Goal: Information Seeking & Learning: Learn about a topic

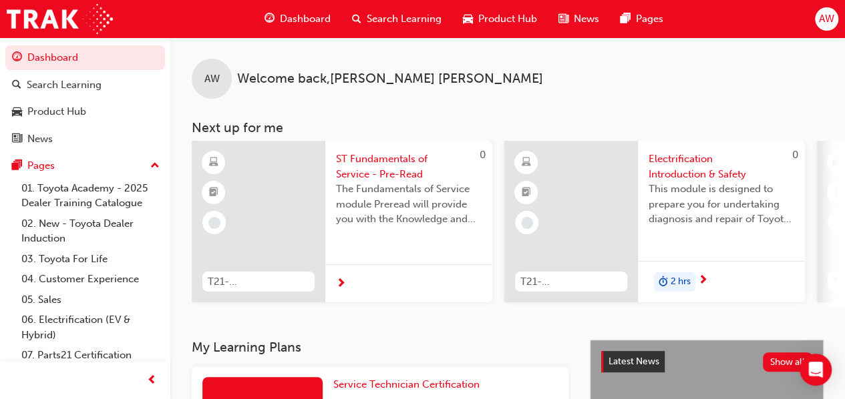
click at [817, 15] on div "AW" at bounding box center [826, 18] width 23 height 23
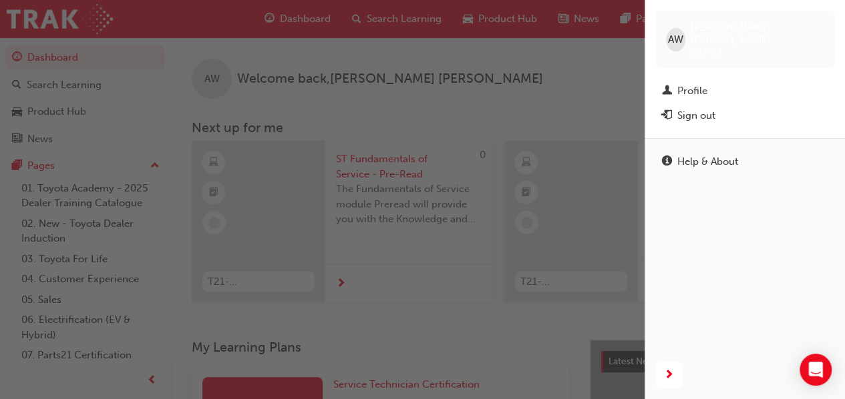
click at [572, 69] on div "button" at bounding box center [322, 199] width 645 height 399
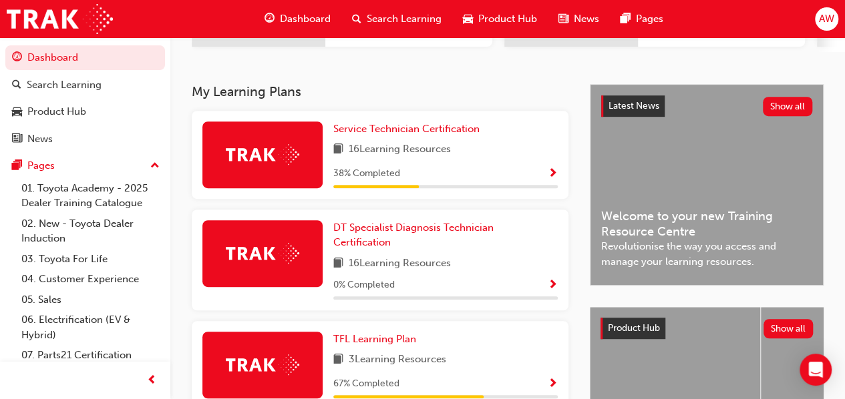
scroll to position [256, 0]
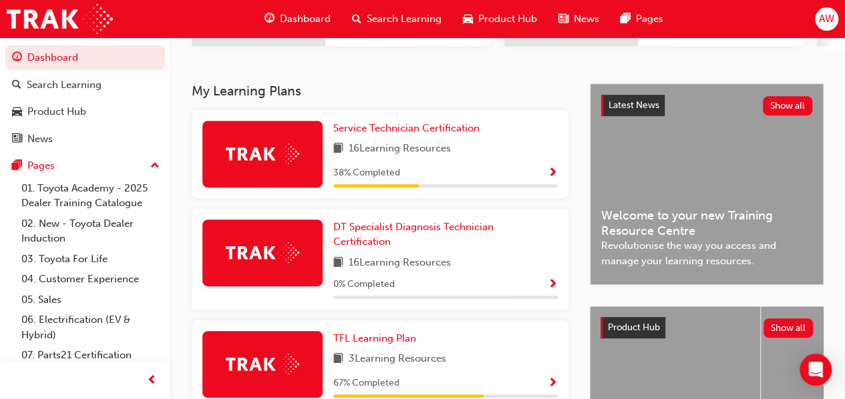
click at [552, 177] on span "Show Progress" at bounding box center [553, 174] width 10 height 12
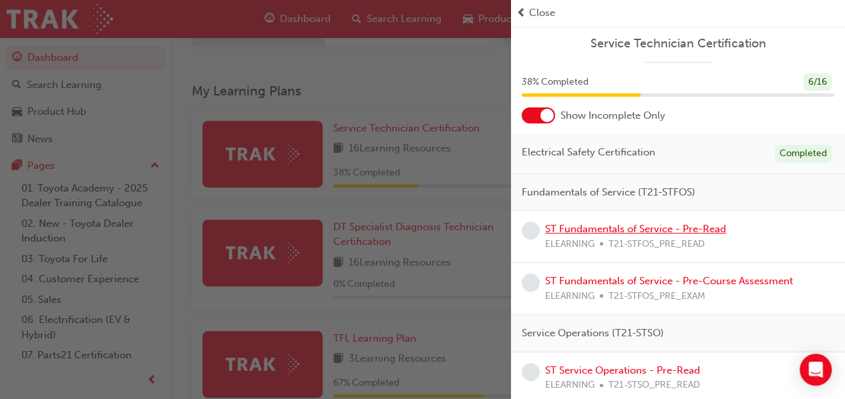
click at [548, 223] on link "ST Fundamentals of Service - Pre-Read" at bounding box center [635, 229] width 181 height 12
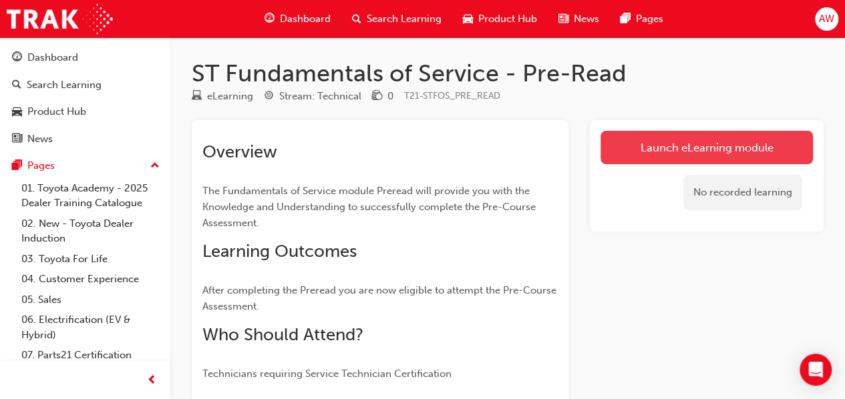
click at [652, 156] on link "Launch eLearning module" at bounding box center [706, 147] width 212 height 33
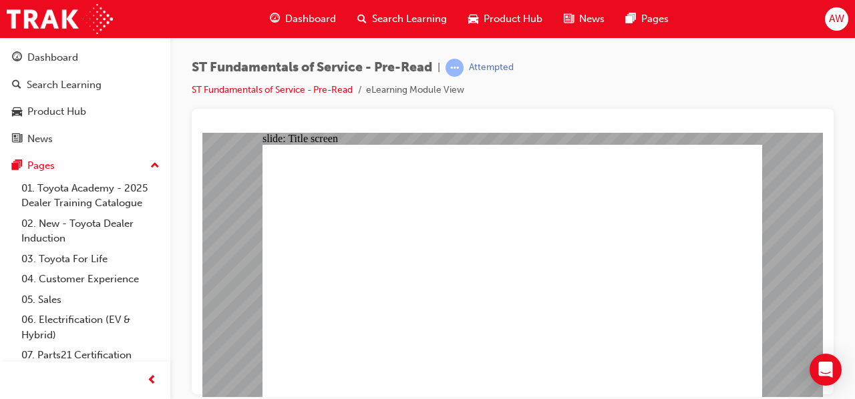
click at [835, 19] on span "AW" at bounding box center [836, 18] width 15 height 15
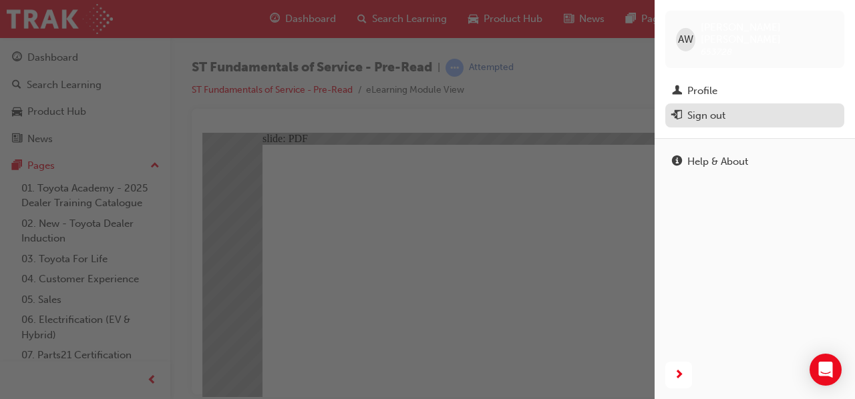
click at [708, 108] on div "Sign out" at bounding box center [706, 115] width 38 height 15
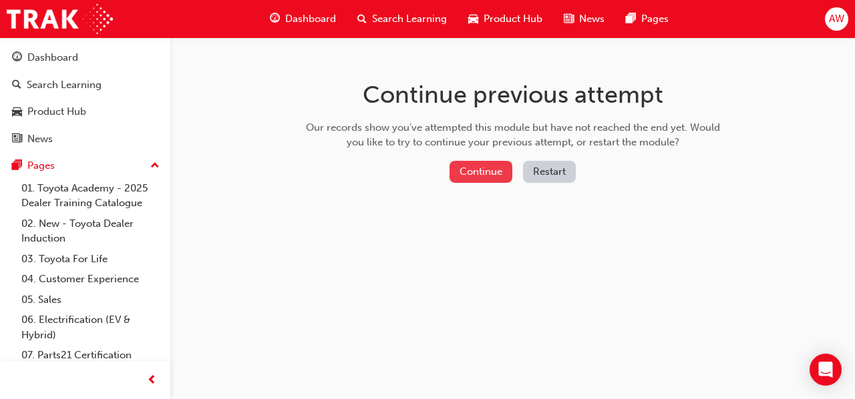
click at [489, 167] on button "Continue" at bounding box center [480, 172] width 63 height 22
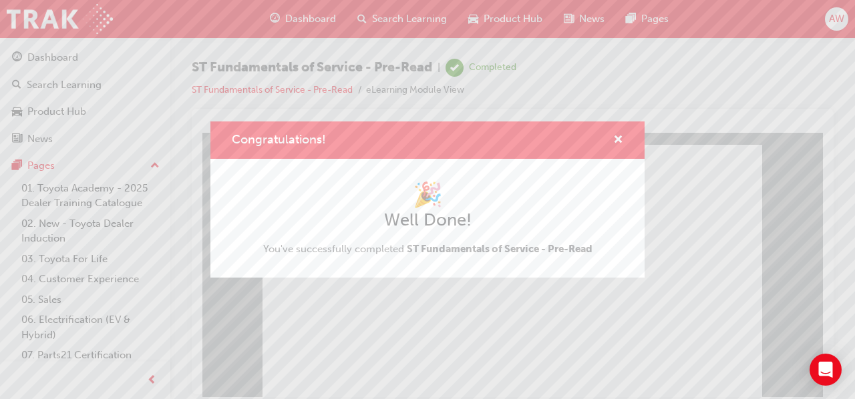
click at [382, 337] on div "Congratulations! 🎉 Well Done! You've successfully completed ST Fundamentals of …" at bounding box center [427, 199] width 855 height 399
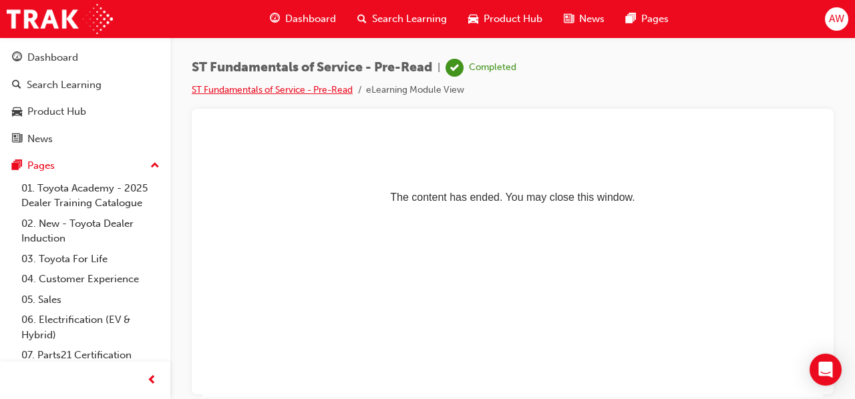
click at [338, 85] on link "ST Fundamentals of Service - Pre-Read" at bounding box center [272, 89] width 161 height 11
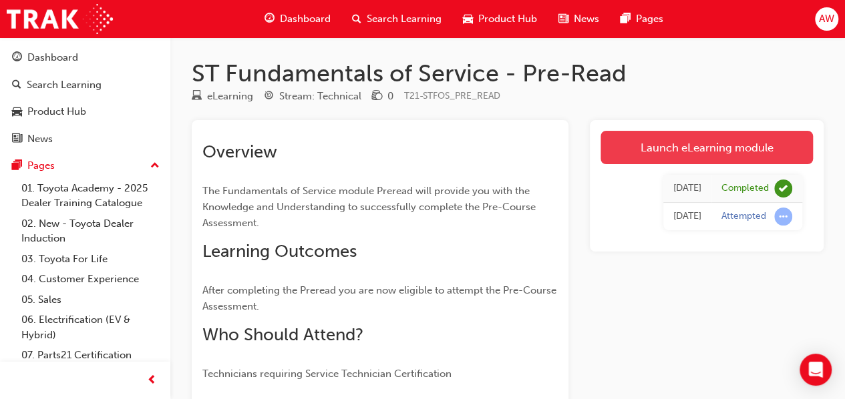
click at [660, 150] on link "Launch eLearning module" at bounding box center [706, 147] width 212 height 33
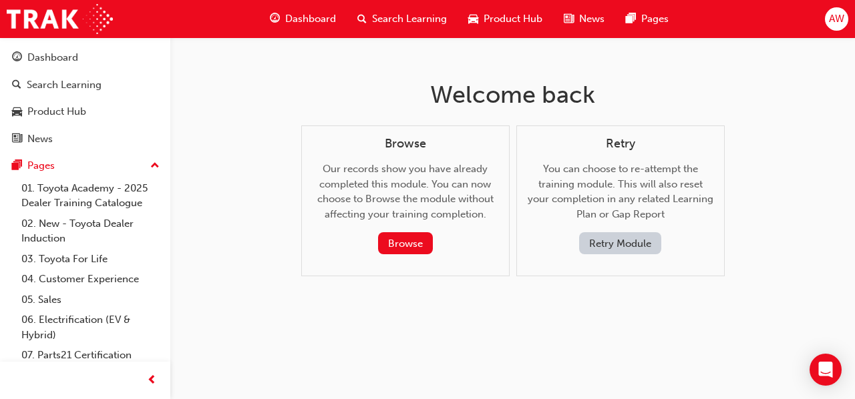
click at [842, 13] on span "AW" at bounding box center [836, 18] width 15 height 15
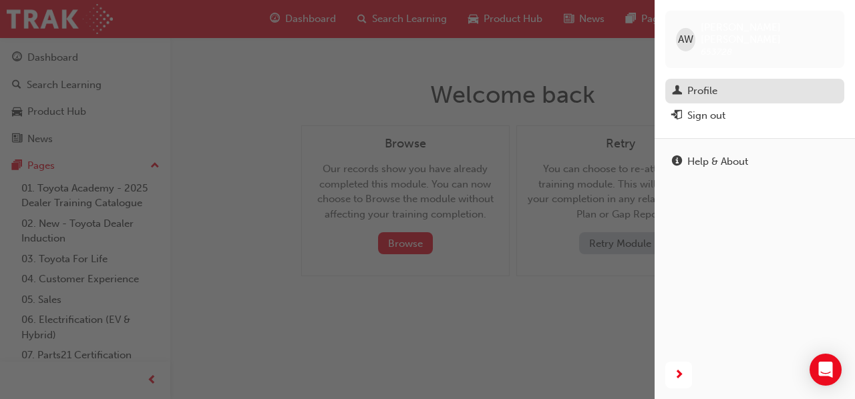
click at [693, 86] on div "Profile" at bounding box center [755, 91] width 166 height 17
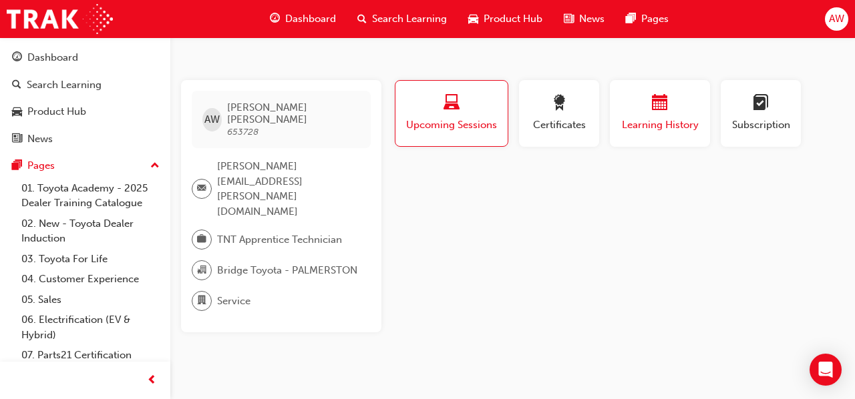
click at [653, 104] on span "calendar-icon" at bounding box center [660, 104] width 16 height 18
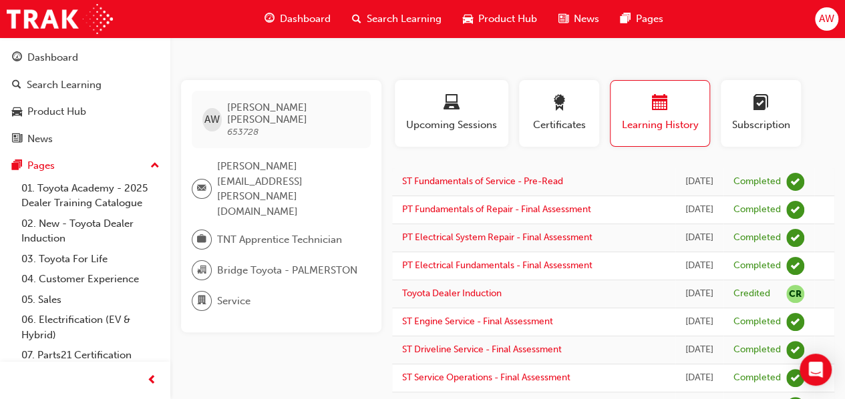
click at [397, 25] on span "Search Learning" at bounding box center [404, 18] width 75 height 15
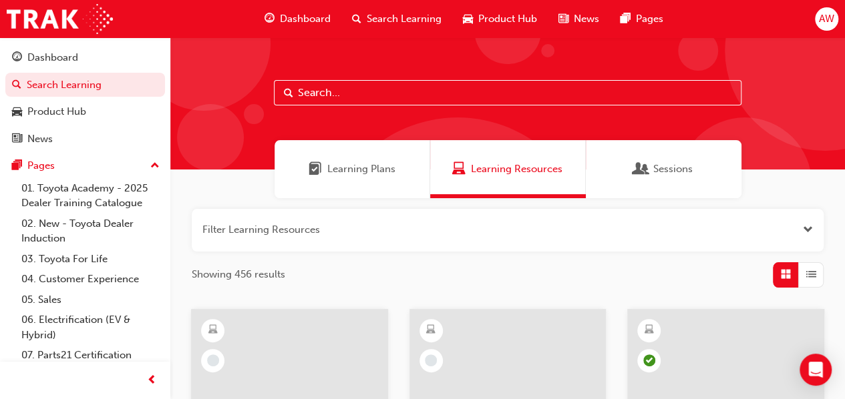
click at [313, 21] on span "Dashboard" at bounding box center [305, 18] width 51 height 15
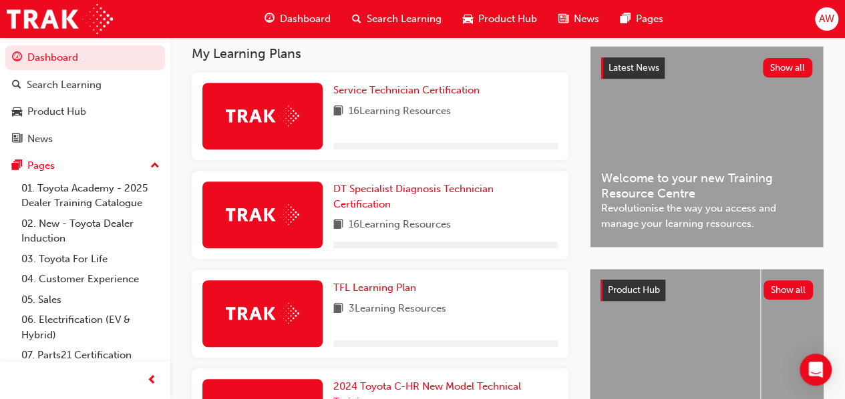
scroll to position [247, 0]
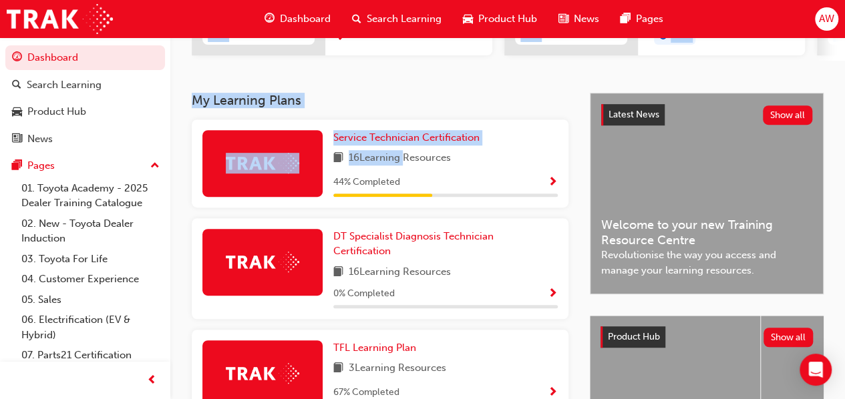
drag, startPoint x: 399, startPoint y: 107, endPoint x: 410, endPoint y: 88, distance: 21.5
click at [410, 88] on div "AW Welcome back , Anna Wensing Next up for me 0 T21-STFOS_PRE_EXAM ST Fundament…" at bounding box center [507, 274] width 675 height 969
click at [552, 180] on span "Show Progress" at bounding box center [553, 183] width 10 height 12
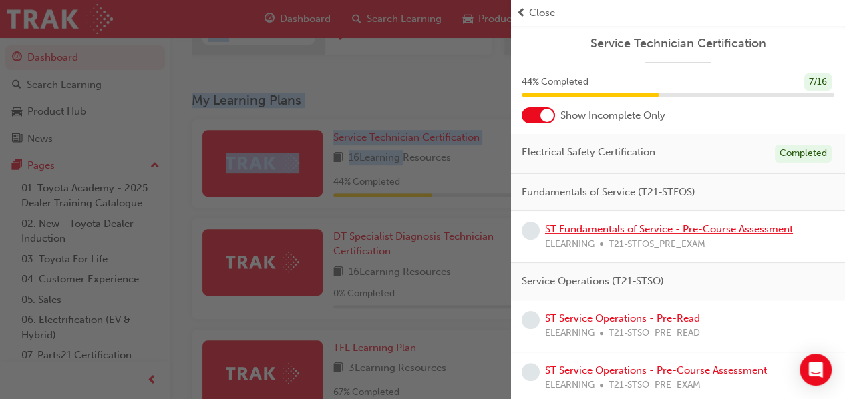
click at [723, 226] on link "ST Fundamentals of Service - Pre-Course Assessment" at bounding box center [669, 229] width 248 height 12
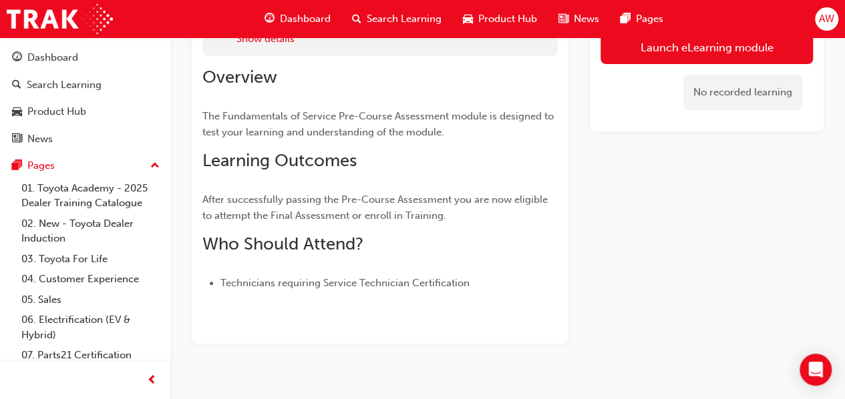
scroll to position [145, 0]
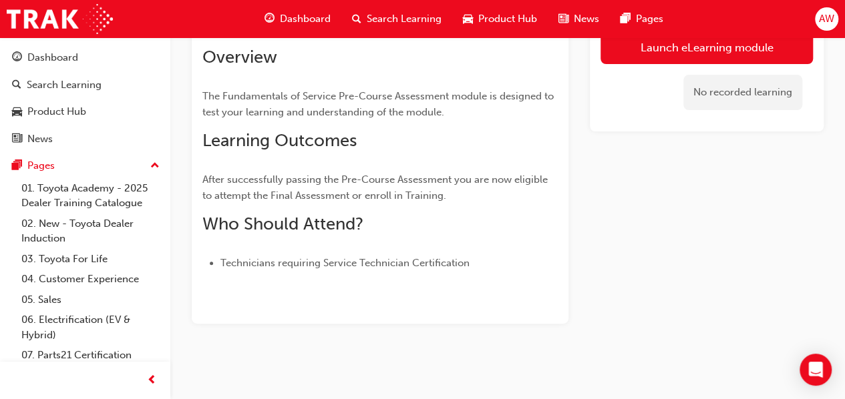
click at [410, 187] on p "After successfully passing the Pre-Course Assessment you are now eligible to at…" at bounding box center [379, 188] width 355 height 32
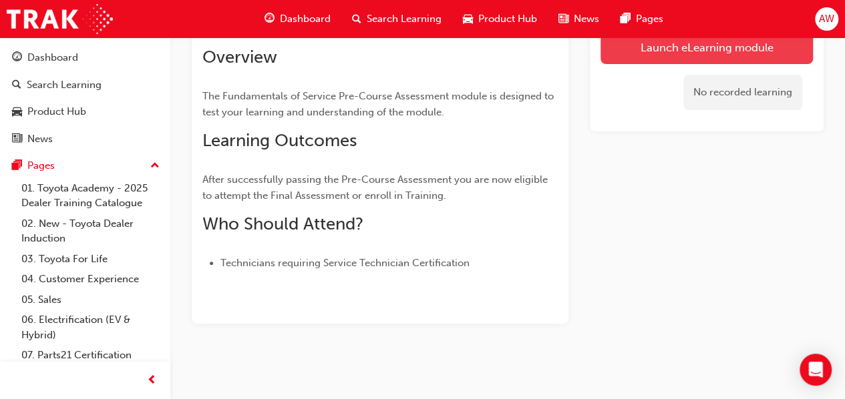
click at [628, 44] on link "Launch eLearning module" at bounding box center [706, 47] width 212 height 33
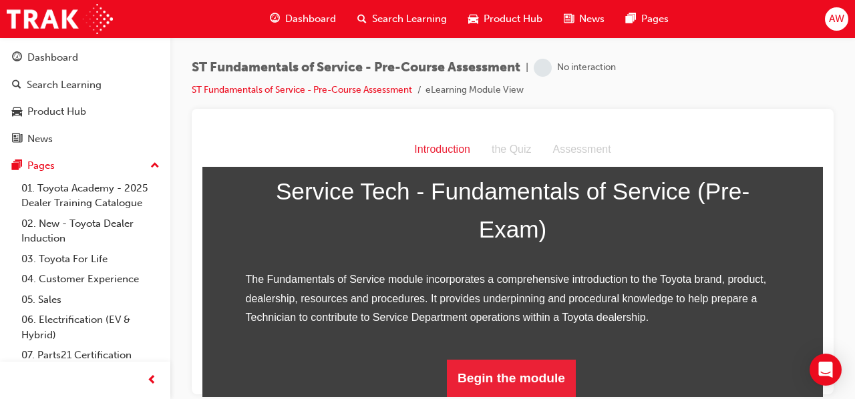
scroll to position [219, 0]
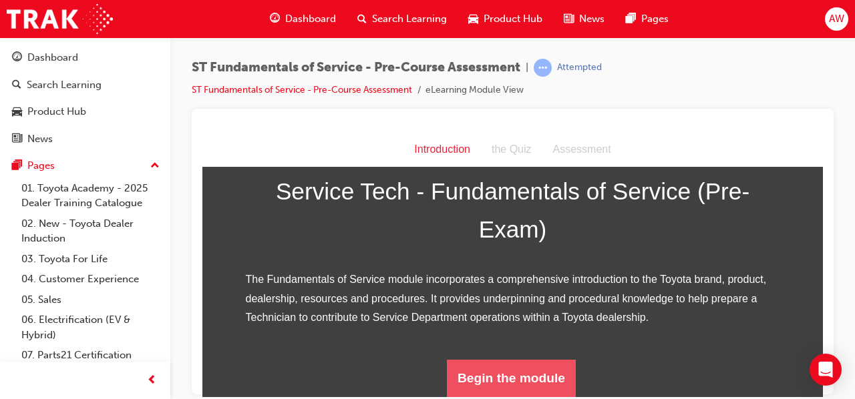
click at [500, 363] on button "Begin the module" at bounding box center [511, 377] width 129 height 37
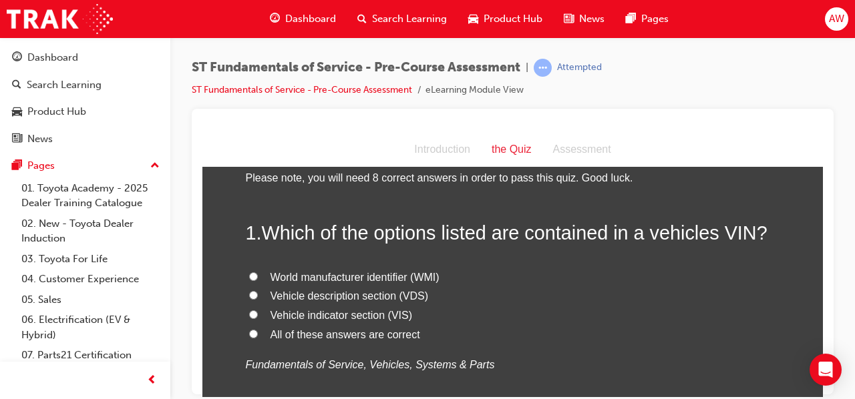
scroll to position [47, 0]
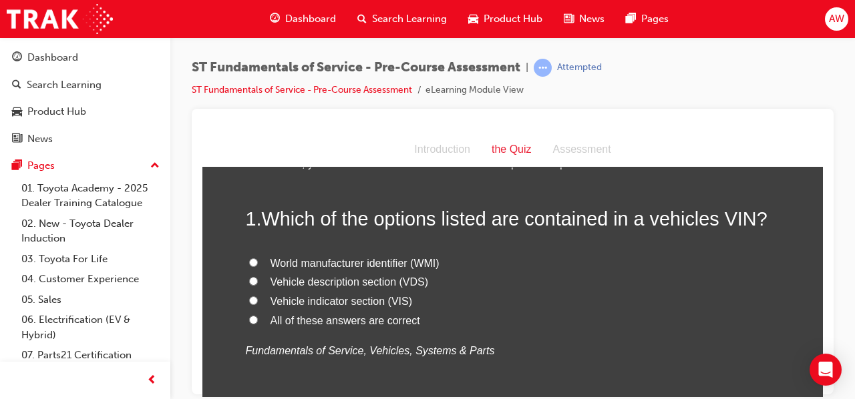
click at [249, 321] on input "All of these answers are correct" at bounding box center [253, 319] width 9 height 9
radio input "true"
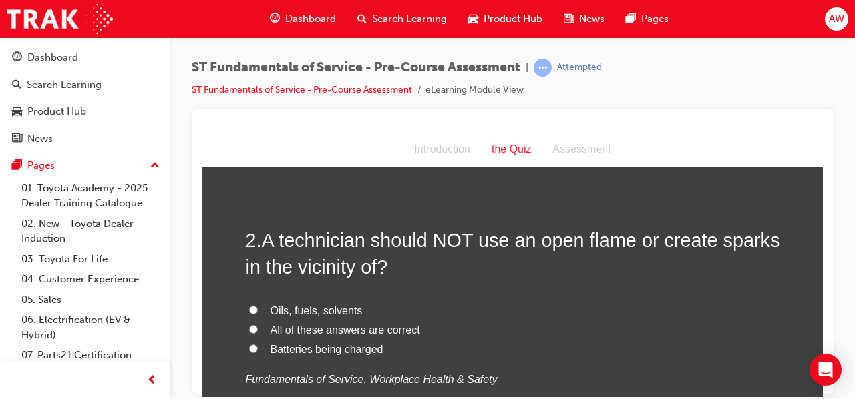
scroll to position [333, 0]
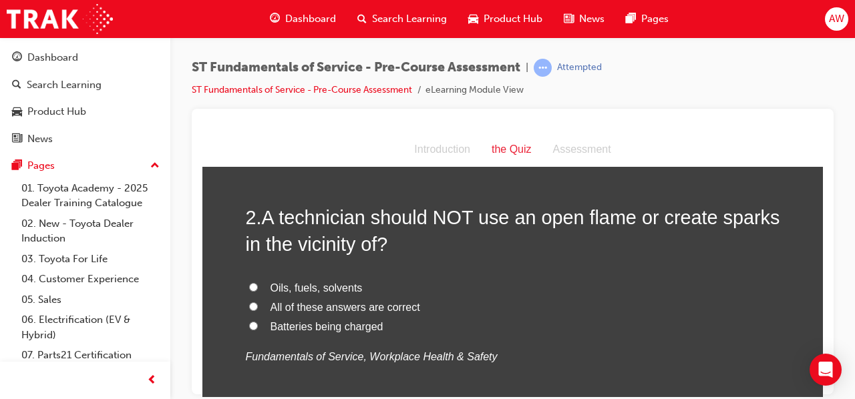
click at [250, 305] on input "All of these answers are correct" at bounding box center [253, 306] width 9 height 9
radio input "true"
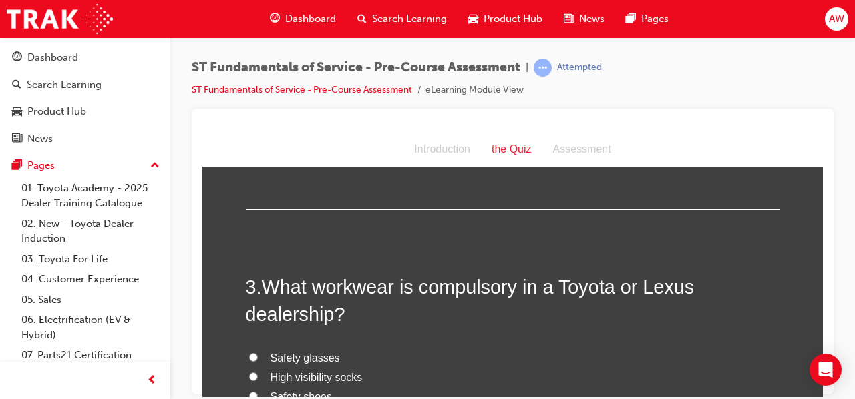
scroll to position [638, 0]
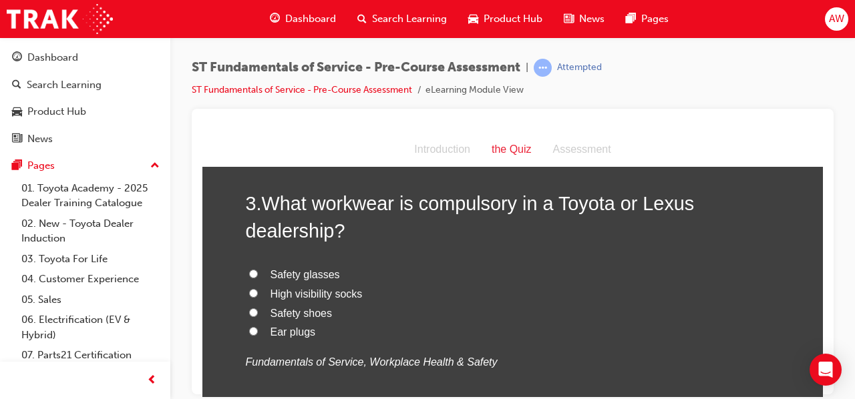
click at [249, 309] on input "Safety shoes" at bounding box center [253, 312] width 9 height 9
radio input "true"
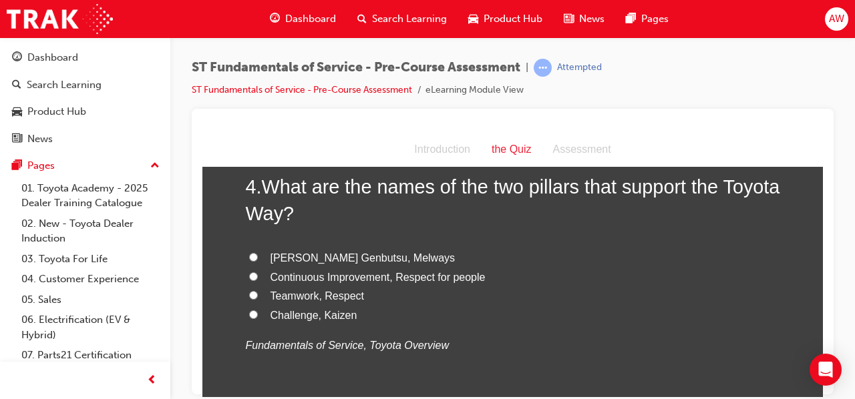
scroll to position [974, 0]
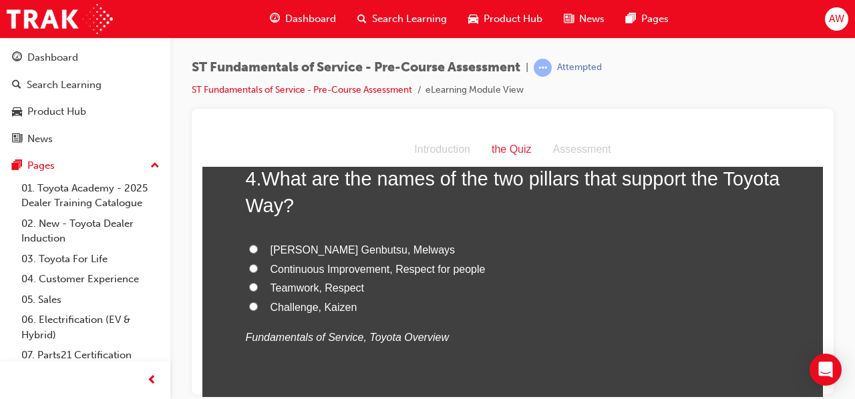
click at [249, 264] on input "Continuous Improvement, Respect for people" at bounding box center [253, 268] width 9 height 9
radio input "true"
click at [249, 264] on input "Continuous Improvement, Respect for people" at bounding box center [253, 268] width 9 height 9
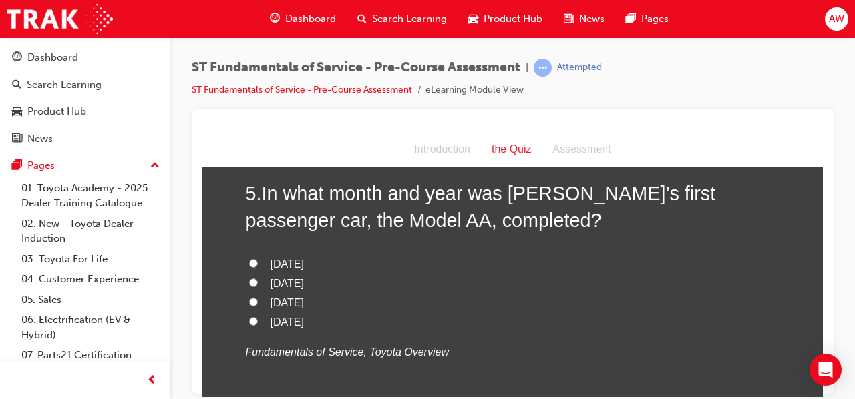
scroll to position [1271, 0]
click at [250, 277] on input "April 1936" at bounding box center [253, 281] width 9 height 9
radio input "true"
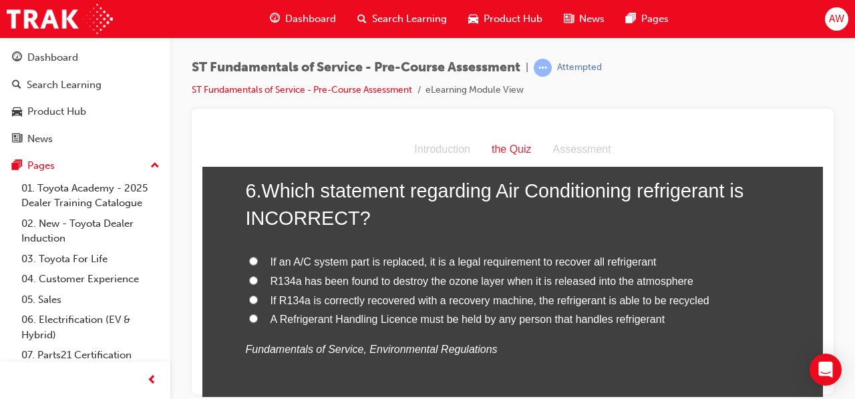
scroll to position [1583, 0]
click at [249, 263] on input "If an A/C system part is replaced, it is a legal requirement to recover all ref…" at bounding box center [253, 261] width 9 height 9
radio input "true"
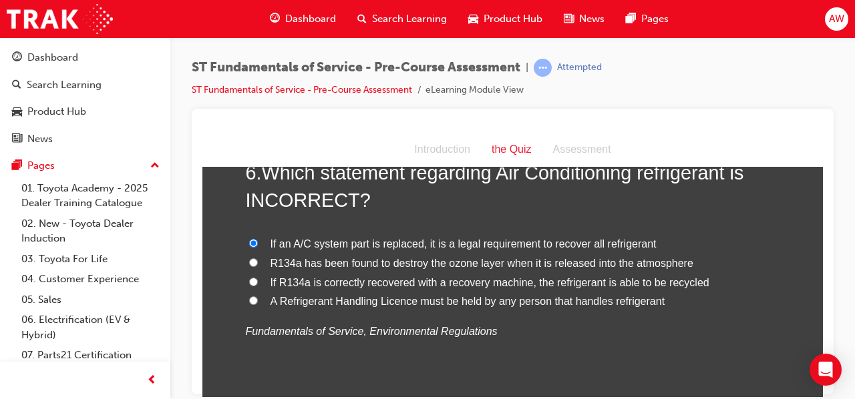
scroll to position [1600, 0]
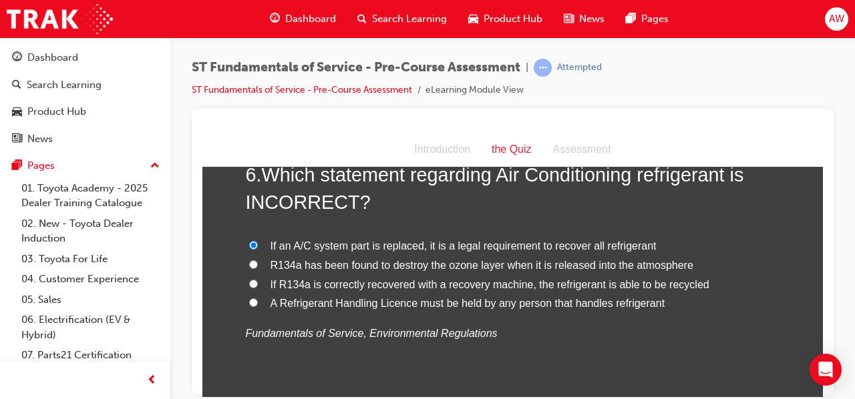
click at [252, 262] on input "R134a has been found to destroy the ozone layer when it is released into the at…" at bounding box center [253, 264] width 9 height 9
radio input "true"
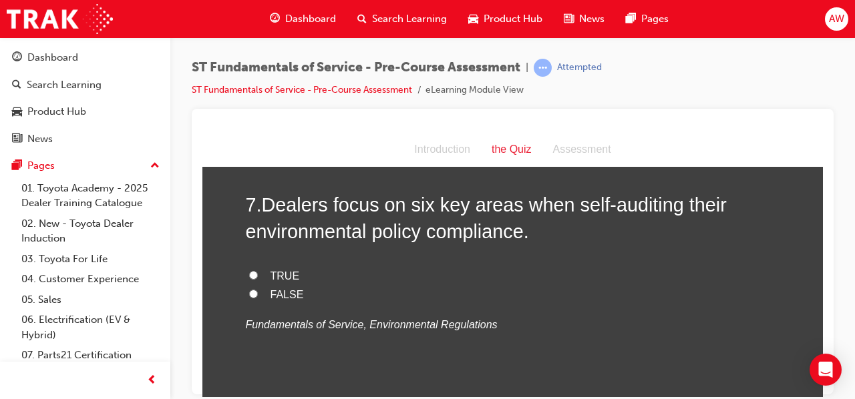
scroll to position [1879, 0]
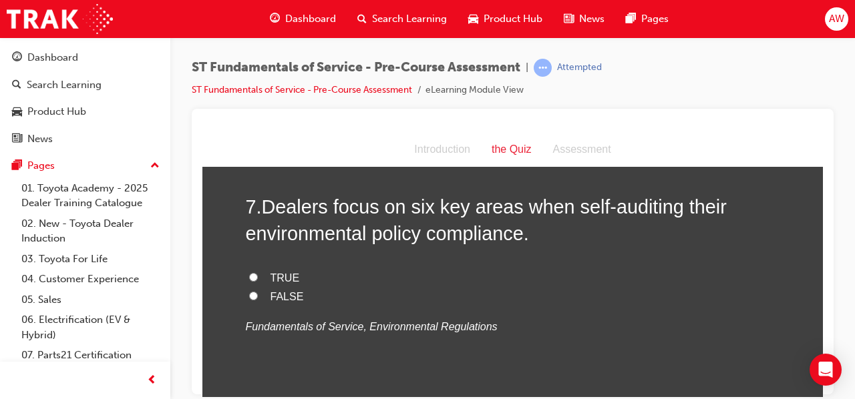
click at [249, 275] on input "TRUE" at bounding box center [253, 276] width 9 height 9
radio input "true"
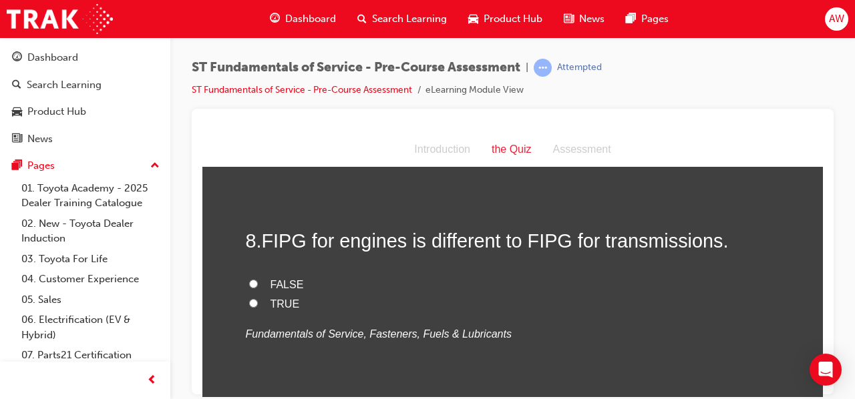
scroll to position [2121, 0]
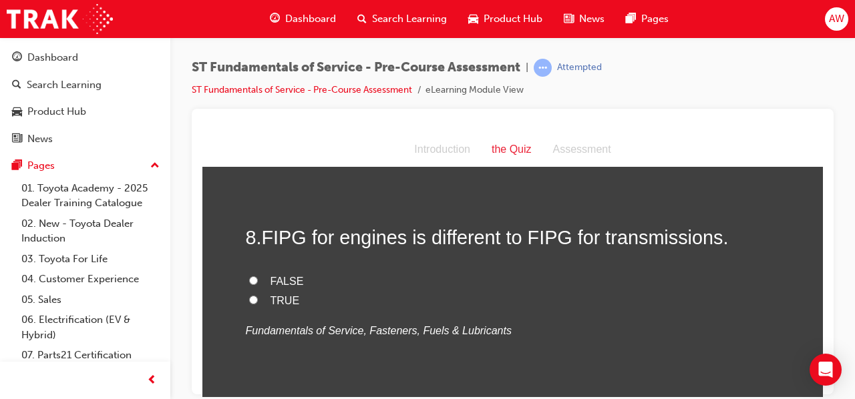
click at [249, 279] on input "FALSE" at bounding box center [253, 280] width 9 height 9
radio input "true"
click at [249, 297] on input "TRUE" at bounding box center [253, 299] width 9 height 9
radio input "true"
click at [249, 297] on input "TRUE" at bounding box center [253, 299] width 9 height 9
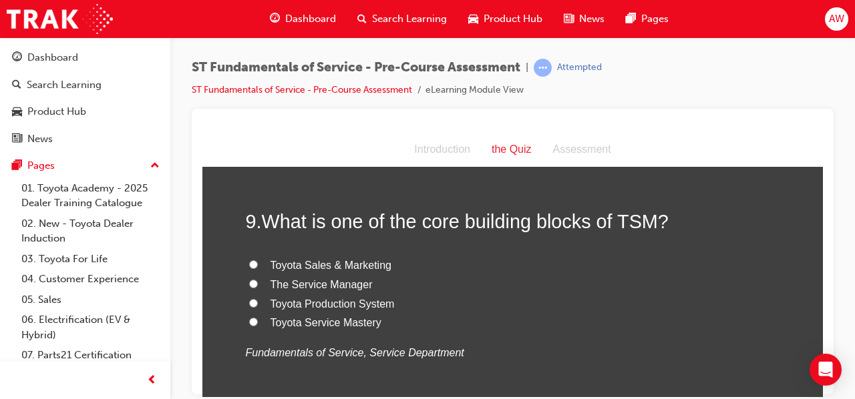
scroll to position [2383, 0]
click at [249, 298] on input "Toyota Production System" at bounding box center [253, 302] width 9 height 9
radio input "true"
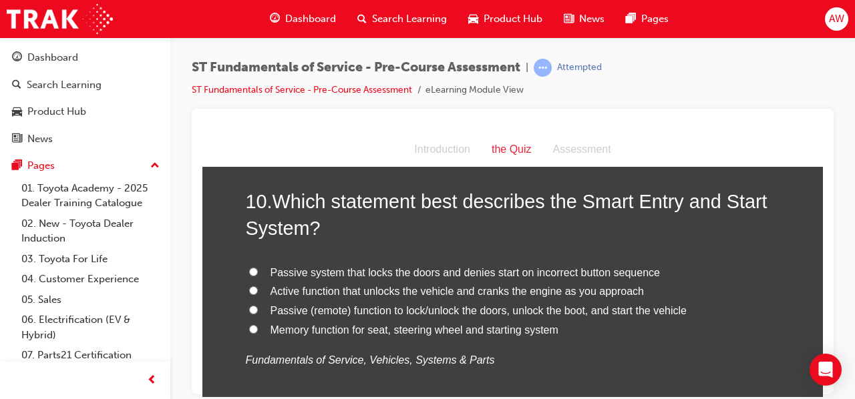
scroll to position [2690, 0]
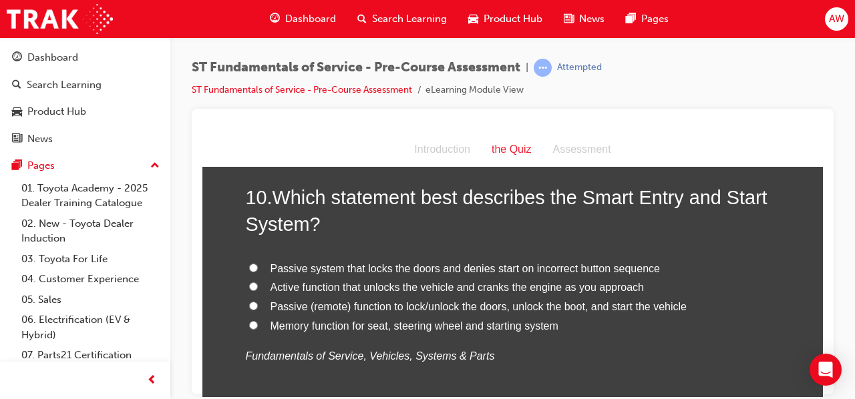
click at [246, 309] on label "Passive (remote) function to lock/unlock the doors, unlock the boot, and start …" at bounding box center [513, 306] width 534 height 19
click at [249, 309] on input "Passive (remote) function to lock/unlock the doors, unlock the boot, and start …" at bounding box center [253, 305] width 9 height 9
radio input "true"
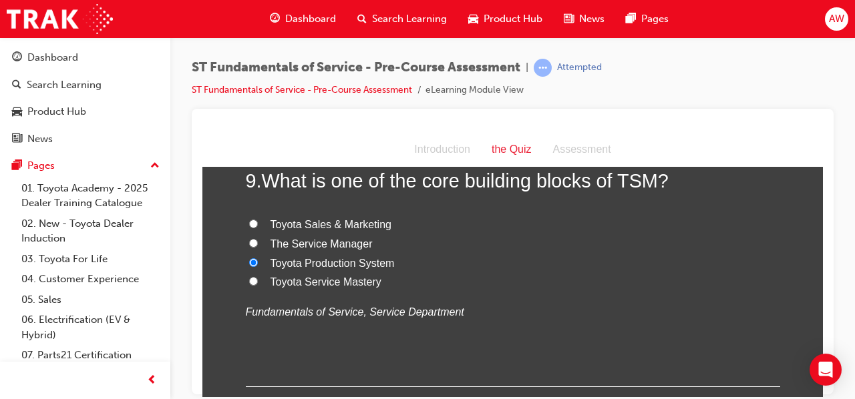
scroll to position [2822, 0]
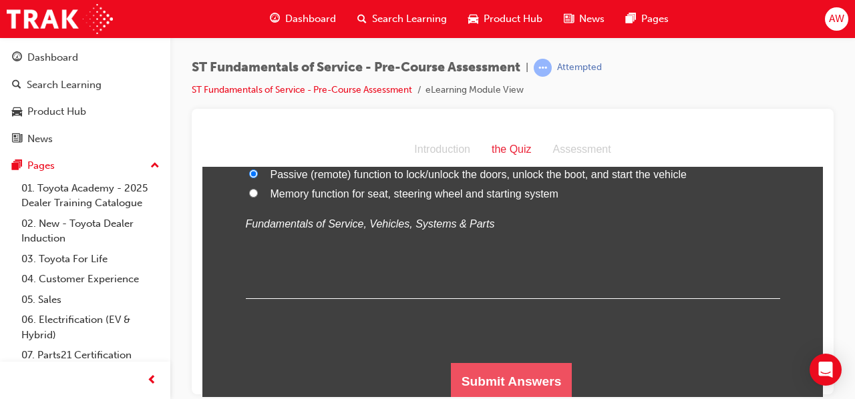
click at [490, 378] on button "Submit Answers" at bounding box center [512, 381] width 122 height 37
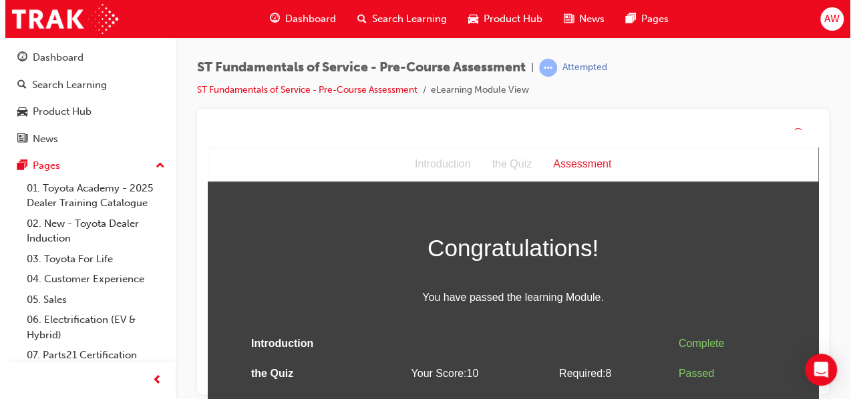
scroll to position [6, 0]
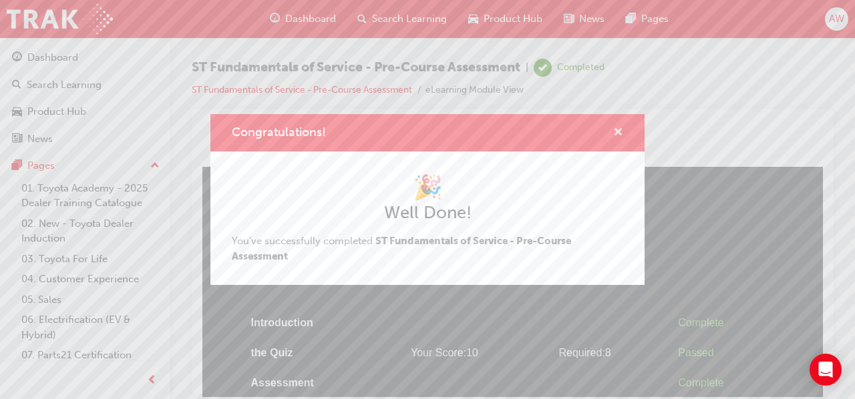
click at [613, 128] on span "cross-icon" at bounding box center [618, 134] width 10 height 12
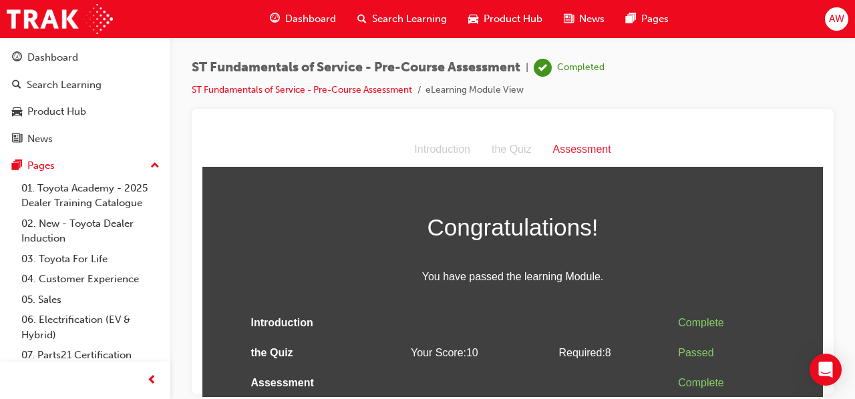
click at [835, 23] on span "AW" at bounding box center [836, 18] width 15 height 15
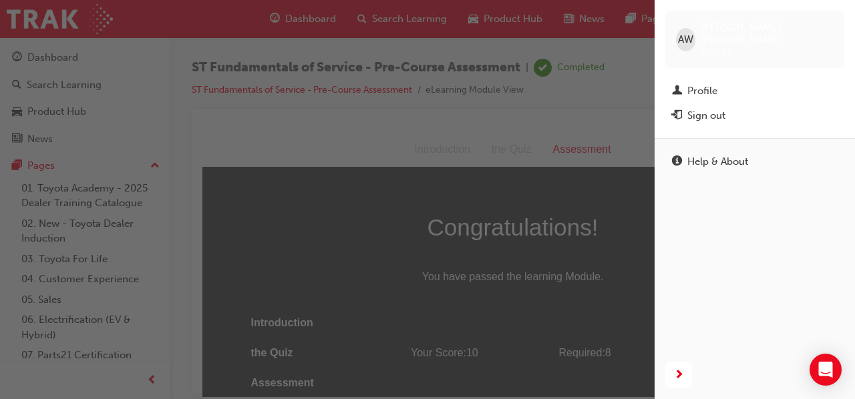
click at [723, 108] on div "Sign out" at bounding box center [706, 115] width 38 height 15
